Goal: Find specific page/section: Find specific page/section

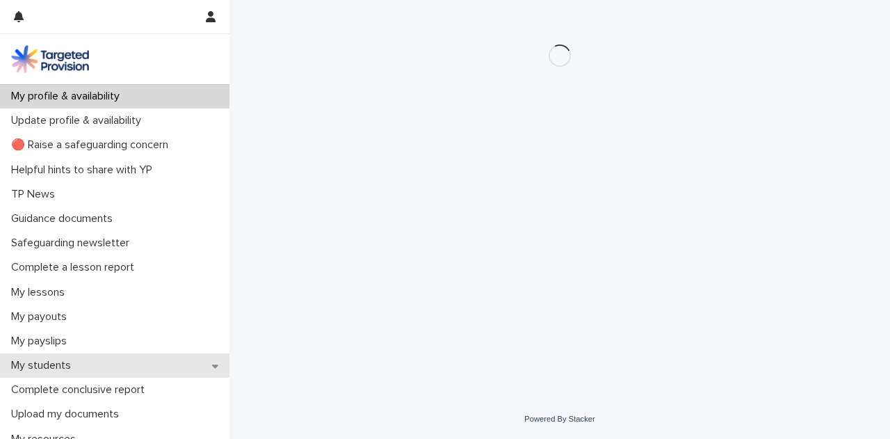
click at [212, 366] on icon at bounding box center [215, 365] width 6 height 3
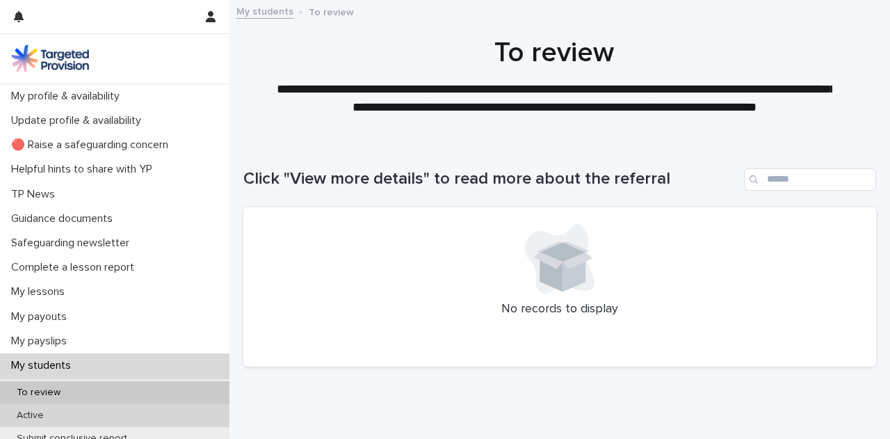
click at [145, 417] on div "Active" at bounding box center [114, 415] width 229 height 23
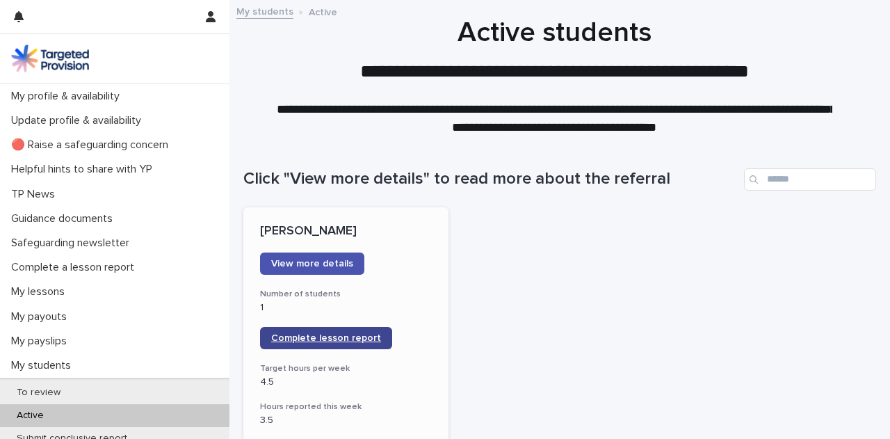
click at [332, 337] on span "Complete lesson report" at bounding box center [326, 338] width 110 height 10
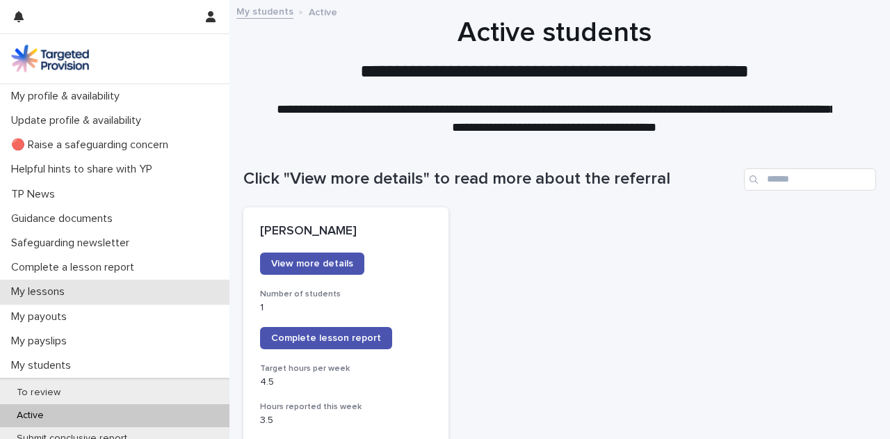
click at [56, 288] on p "My lessons" at bounding box center [41, 291] width 70 height 13
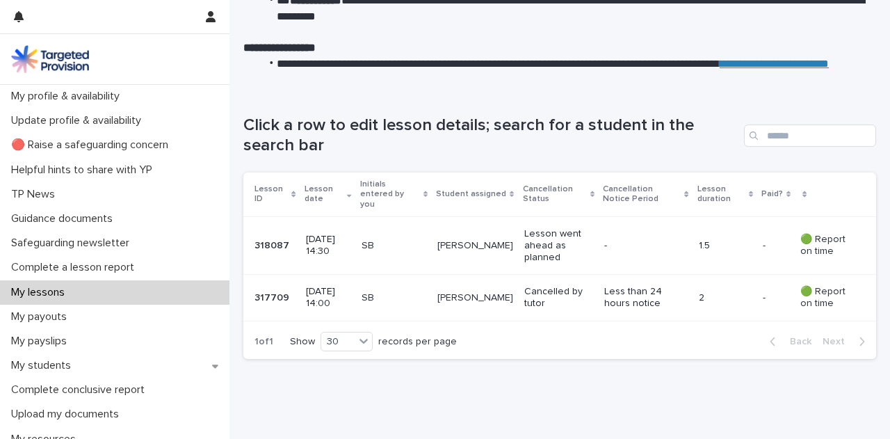
scroll to position [158, 0]
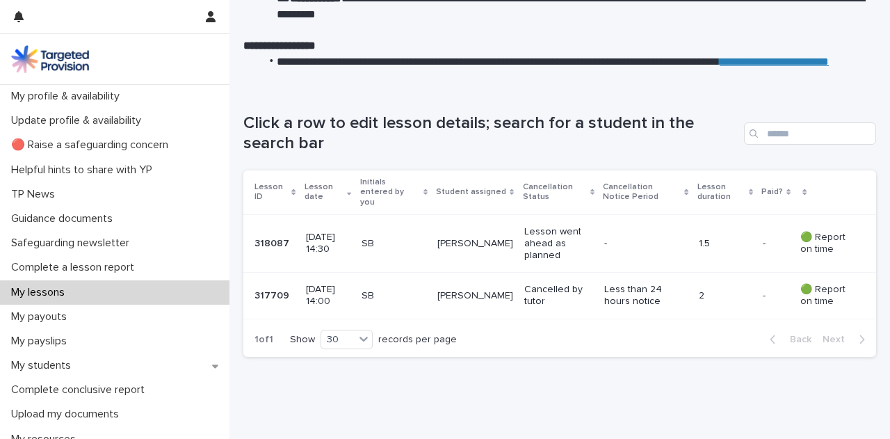
click at [560, 284] on p "Cancelled by tutor" at bounding box center [558, 296] width 69 height 24
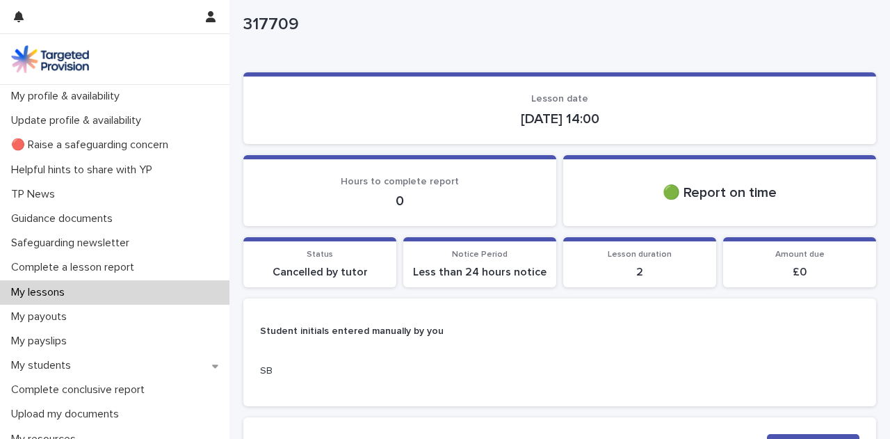
scroll to position [28, 0]
